Goal: Task Accomplishment & Management: Manage account settings

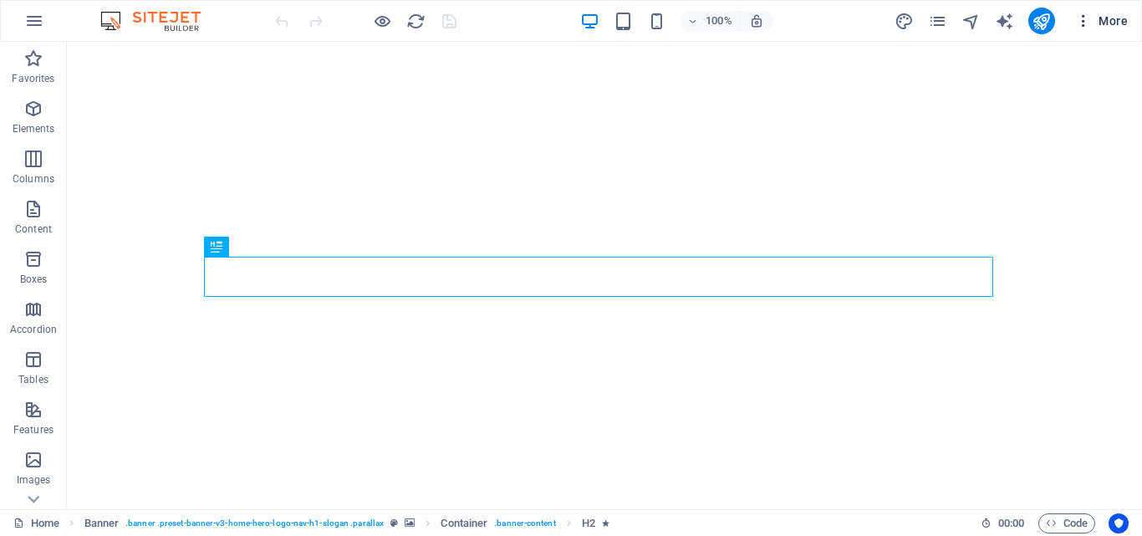
click at [1109, 16] on span "More" at bounding box center [1101, 21] width 53 height 17
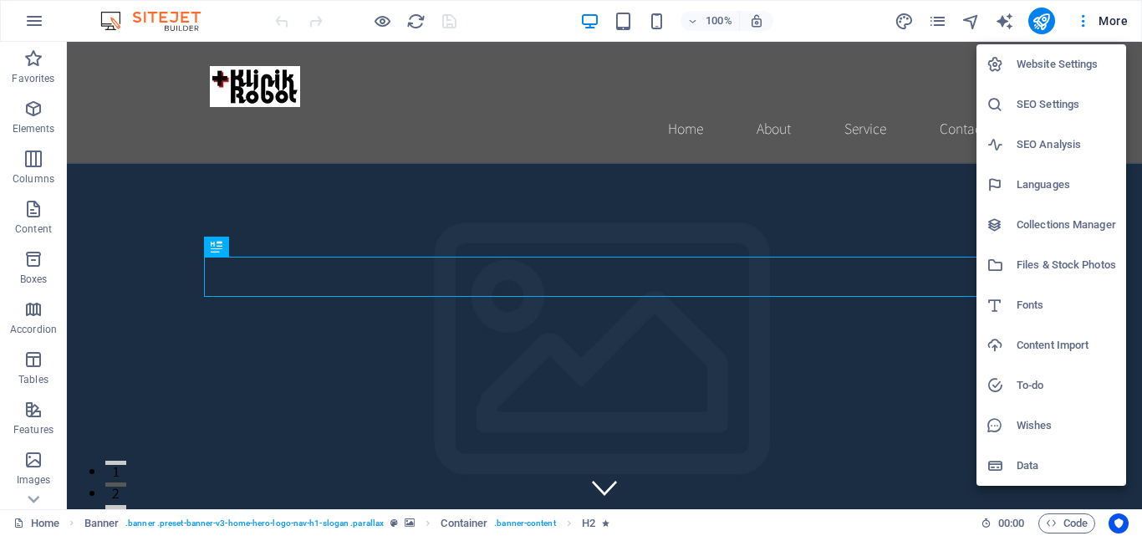
click at [36, 498] on div at bounding box center [571, 268] width 1142 height 536
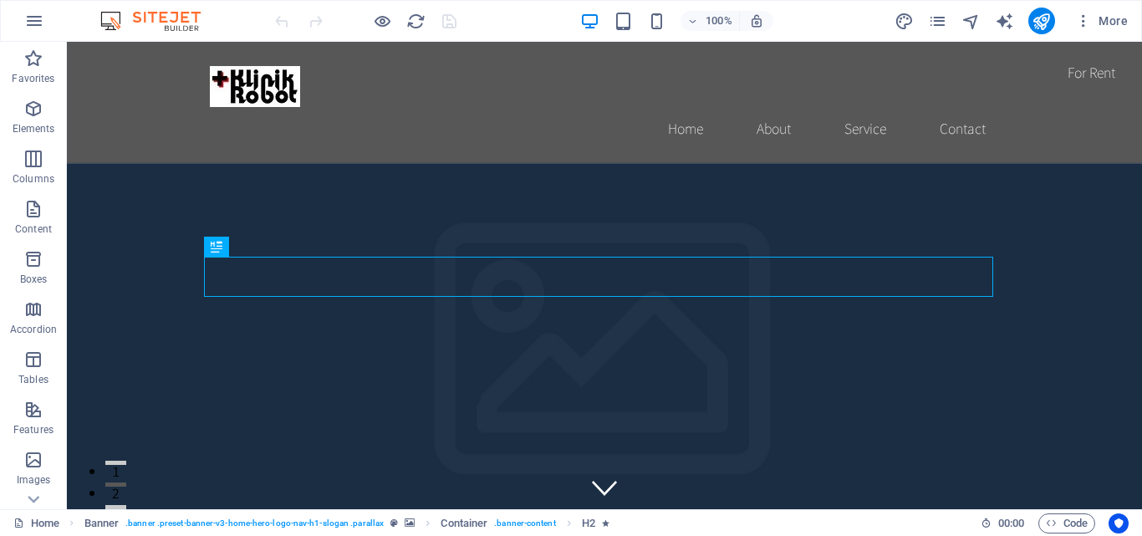
click at [36, 498] on icon at bounding box center [34, 500] width 12 height 8
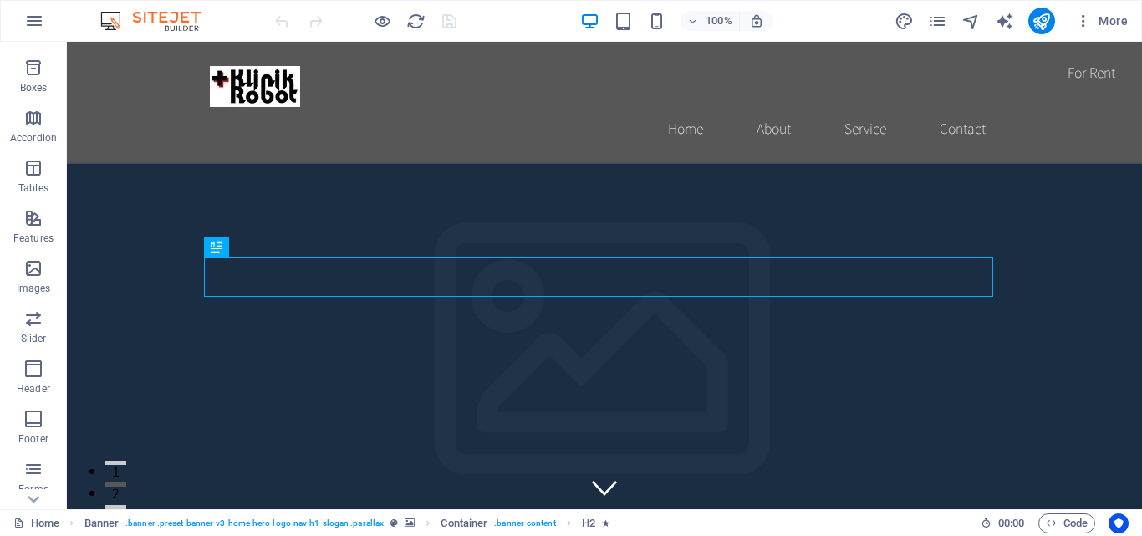
scroll to position [285, 0]
click at [34, 22] on icon "button" at bounding box center [34, 21] width 20 height 20
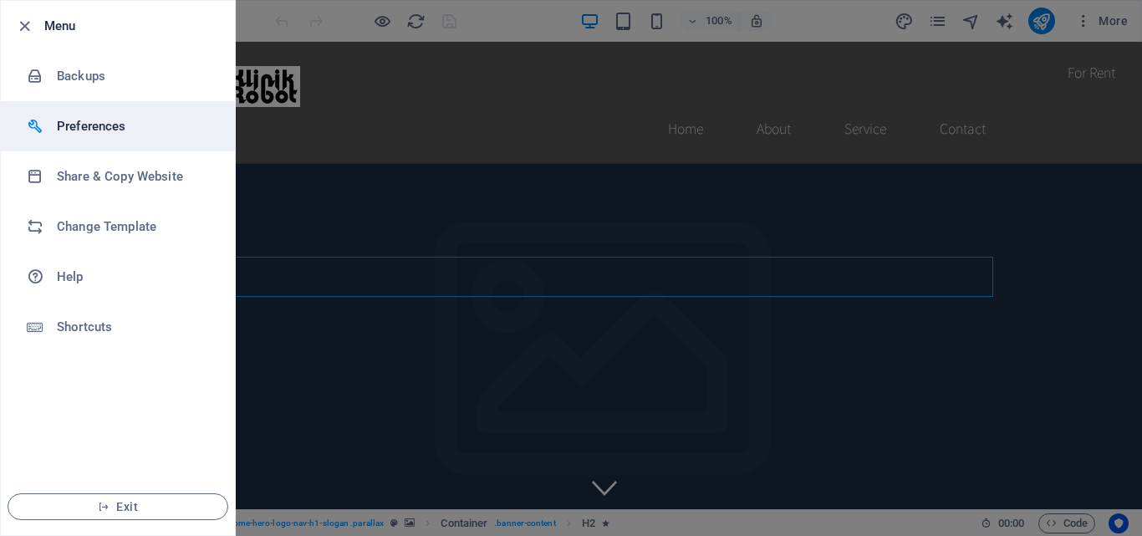
click at [58, 136] on li "Preferences" at bounding box center [118, 126] width 234 height 50
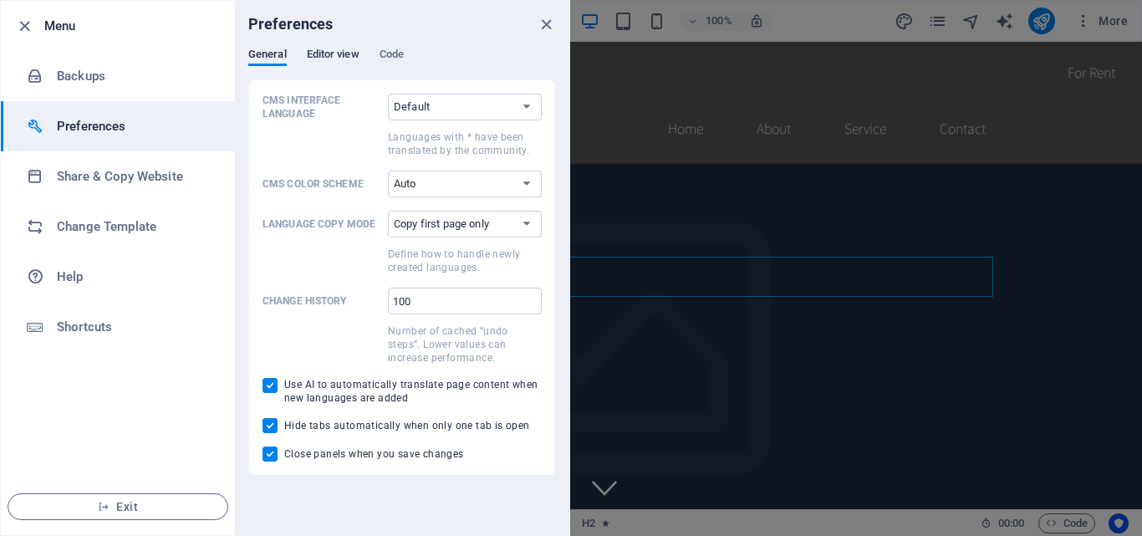
click at [353, 60] on span "Editor view" at bounding box center [333, 55] width 53 height 23
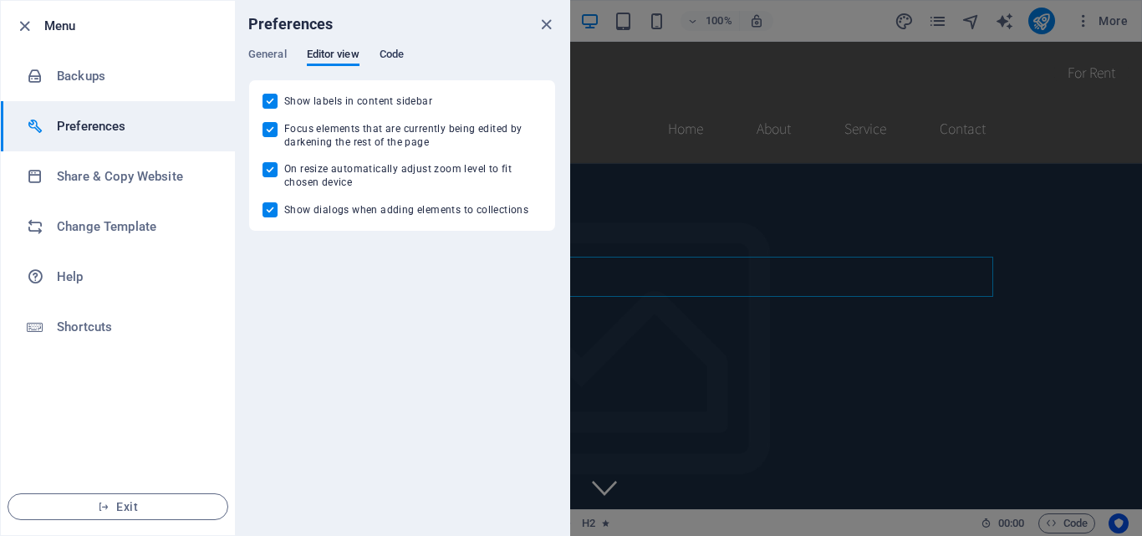
click at [380, 57] on span "Code" at bounding box center [392, 55] width 24 height 23
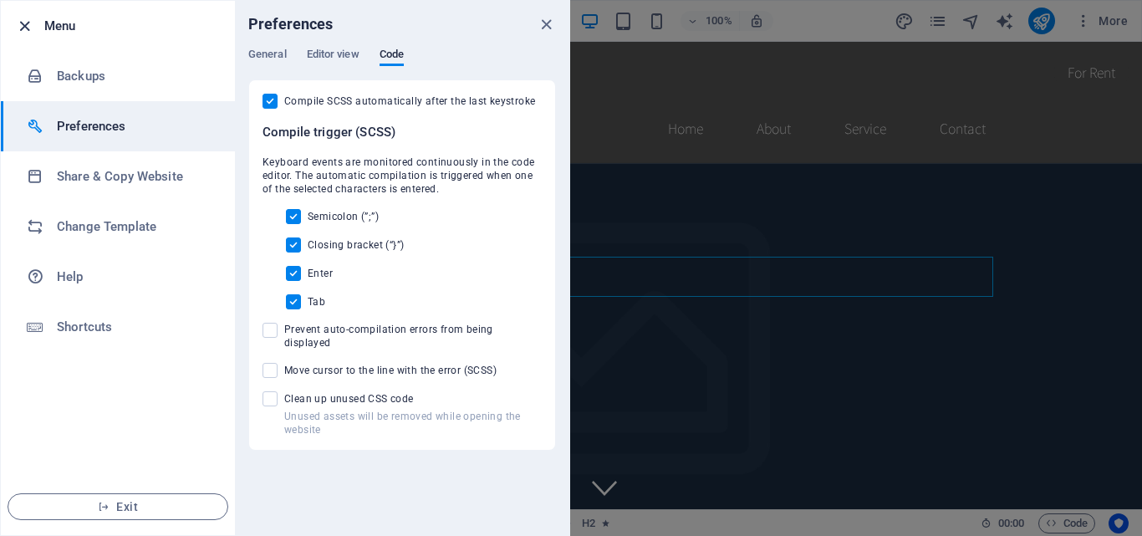
click at [18, 30] on icon "button" at bounding box center [24, 26] width 19 height 19
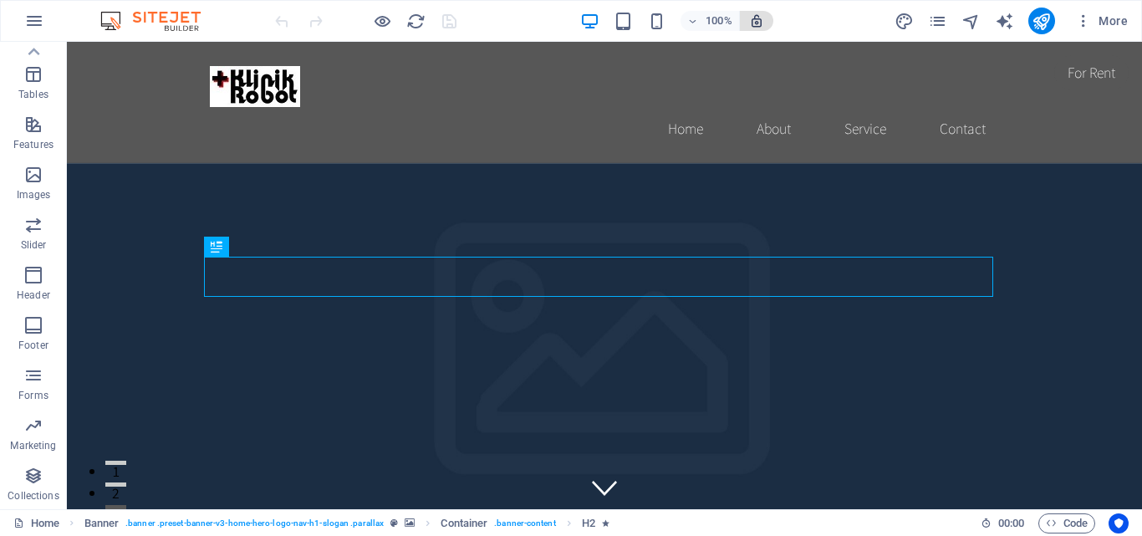
click at [747, 24] on span "button" at bounding box center [757, 20] width 20 height 15
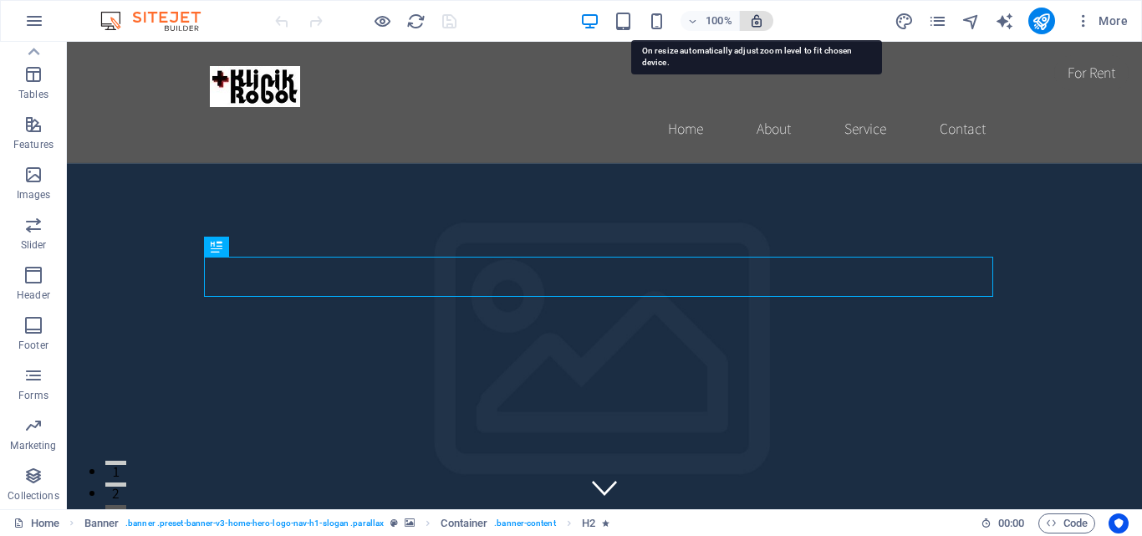
click at [757, 26] on icon "button" at bounding box center [756, 20] width 15 height 15
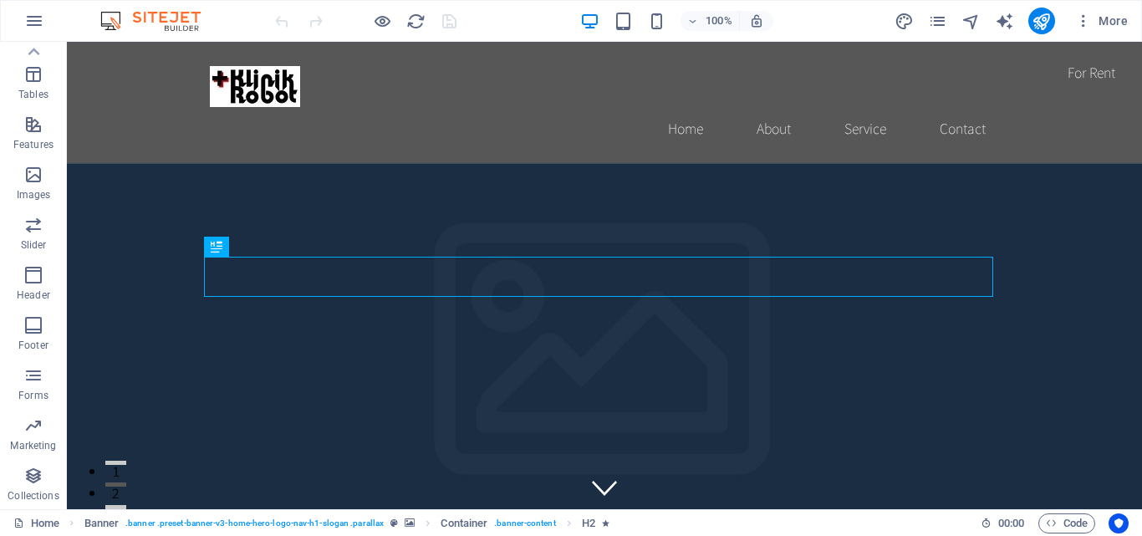
click at [129, 22] on img at bounding box center [158, 21] width 125 height 20
click at [33, 21] on icon "button" at bounding box center [34, 21] width 20 height 20
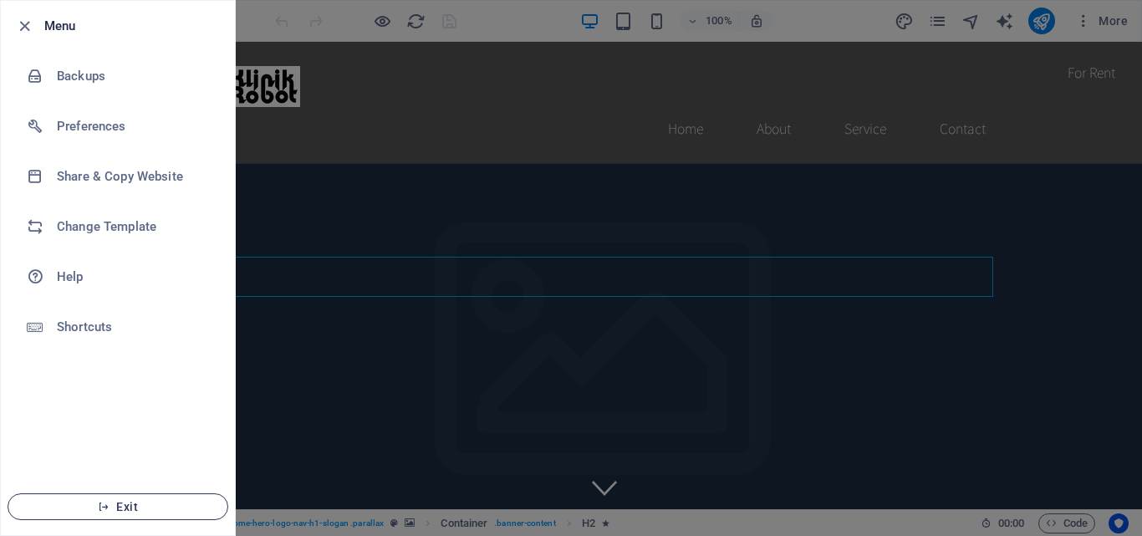
click at [79, 509] on span "Exit" at bounding box center [118, 506] width 192 height 13
